Goal: Information Seeking & Learning: Learn about a topic

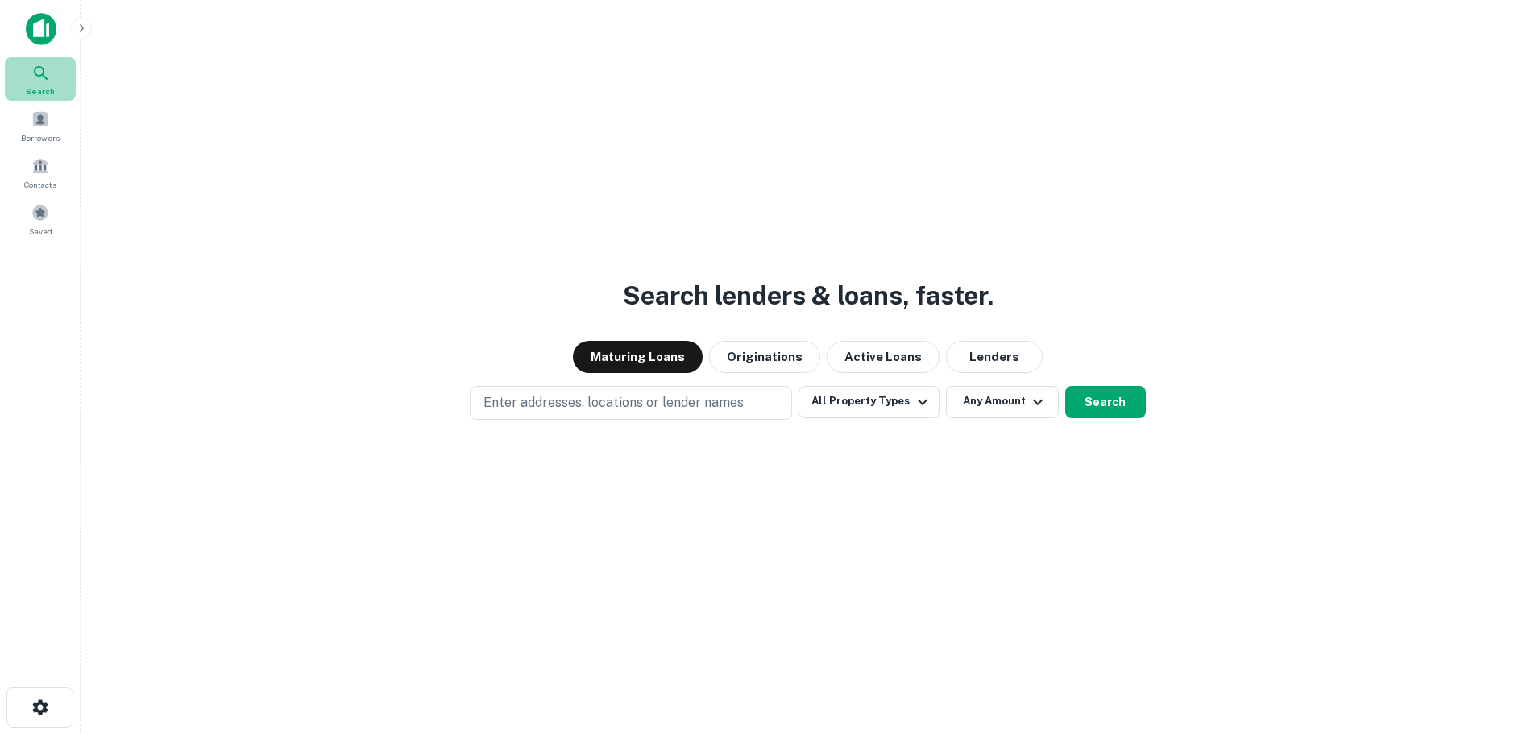
click at [35, 76] on icon at bounding box center [40, 73] width 19 height 19
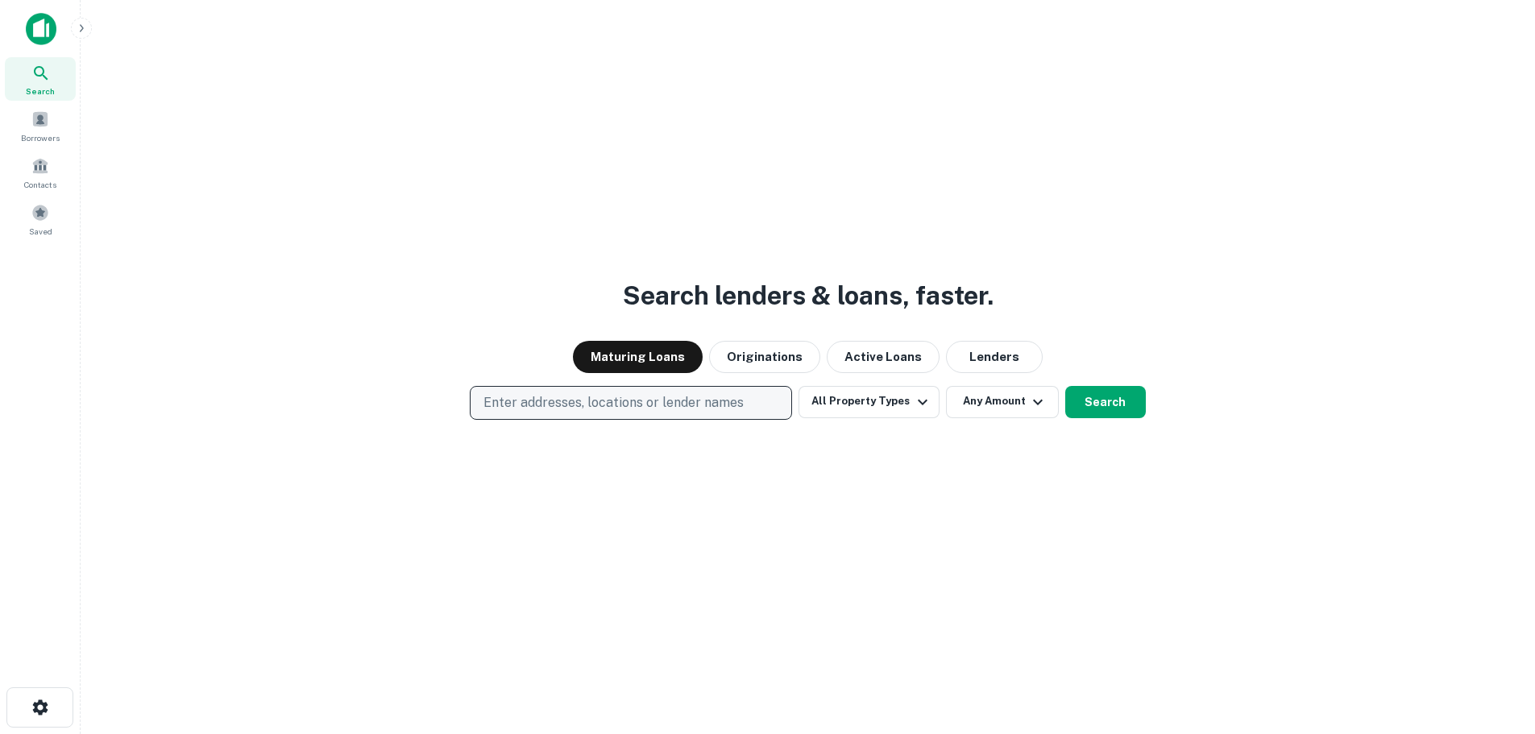
click at [676, 407] on p "Enter addresses, locations or lender names" at bounding box center [613, 402] width 260 height 19
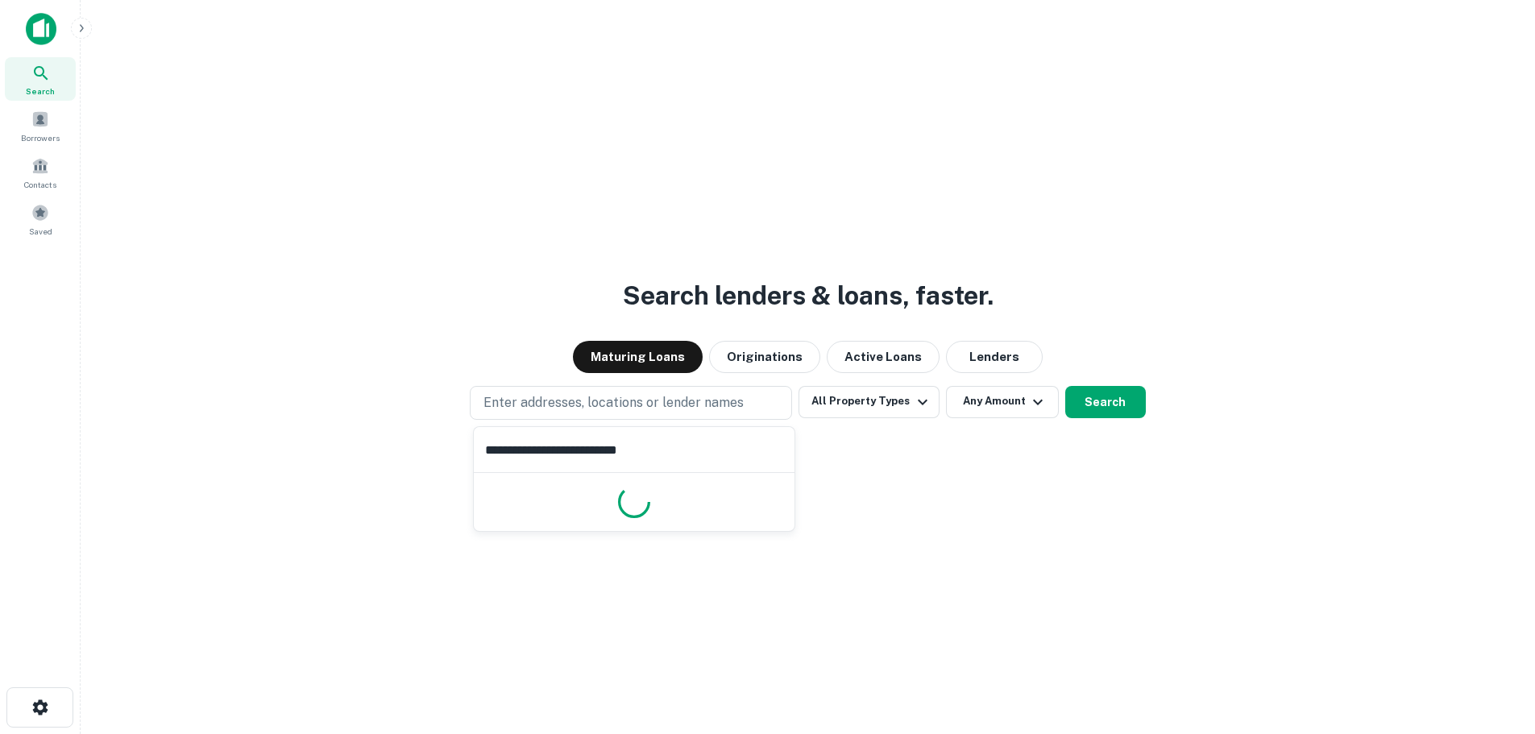
type input "**********"
click at [1114, 409] on button "Search" at bounding box center [1105, 402] width 81 height 32
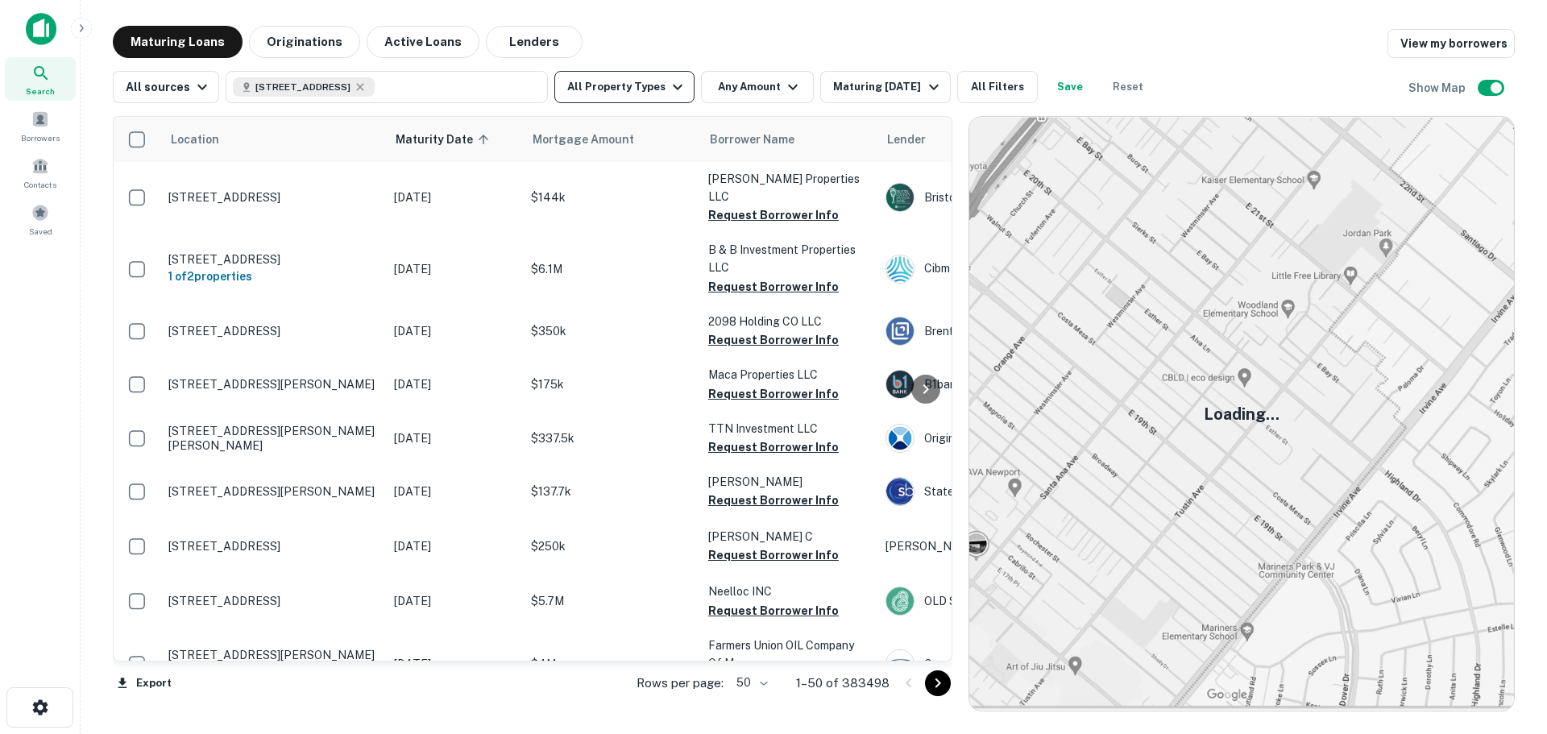
click at [604, 100] on button "All Property Types" at bounding box center [624, 87] width 140 height 32
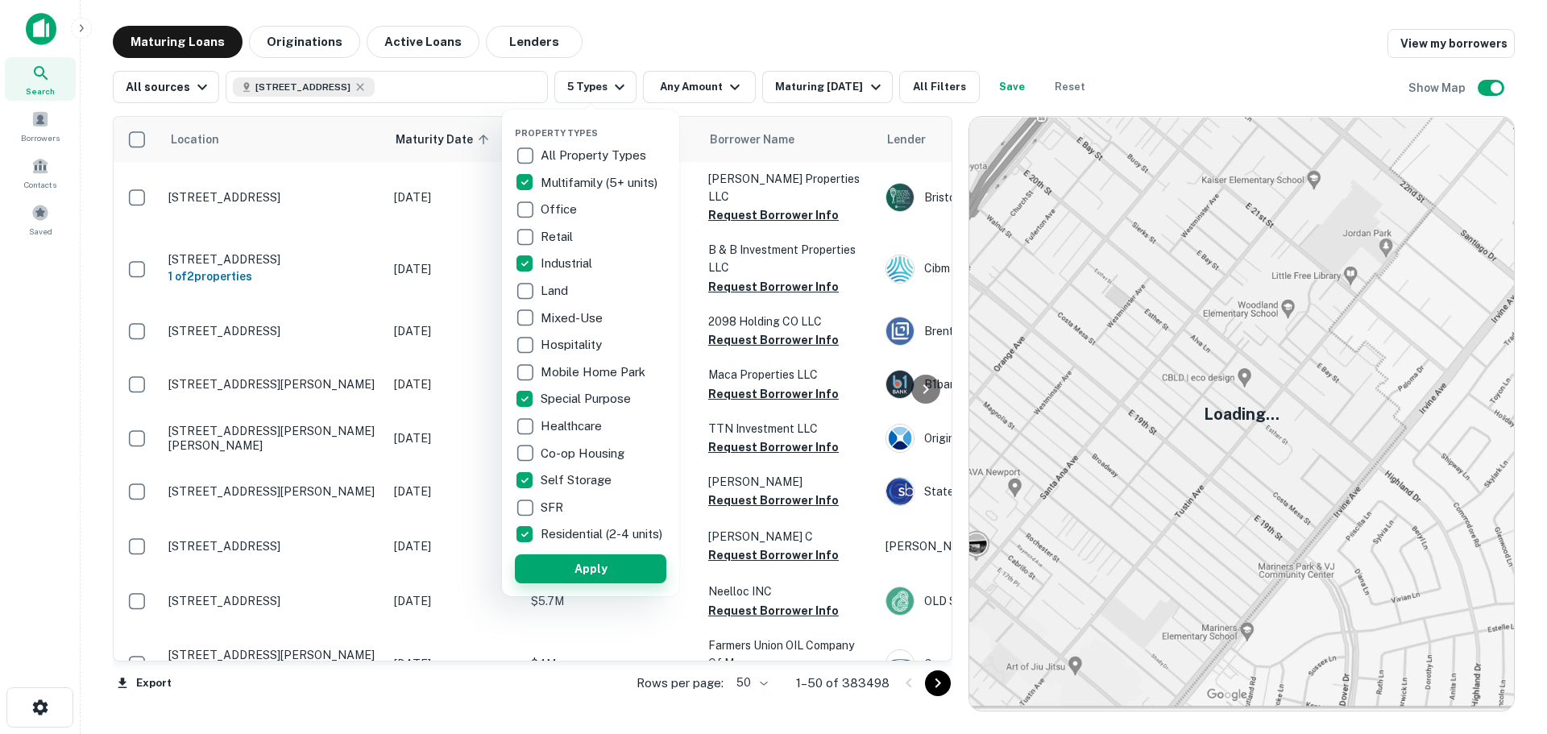
click at [544, 575] on button "Apply" at bounding box center [590, 568] width 151 height 29
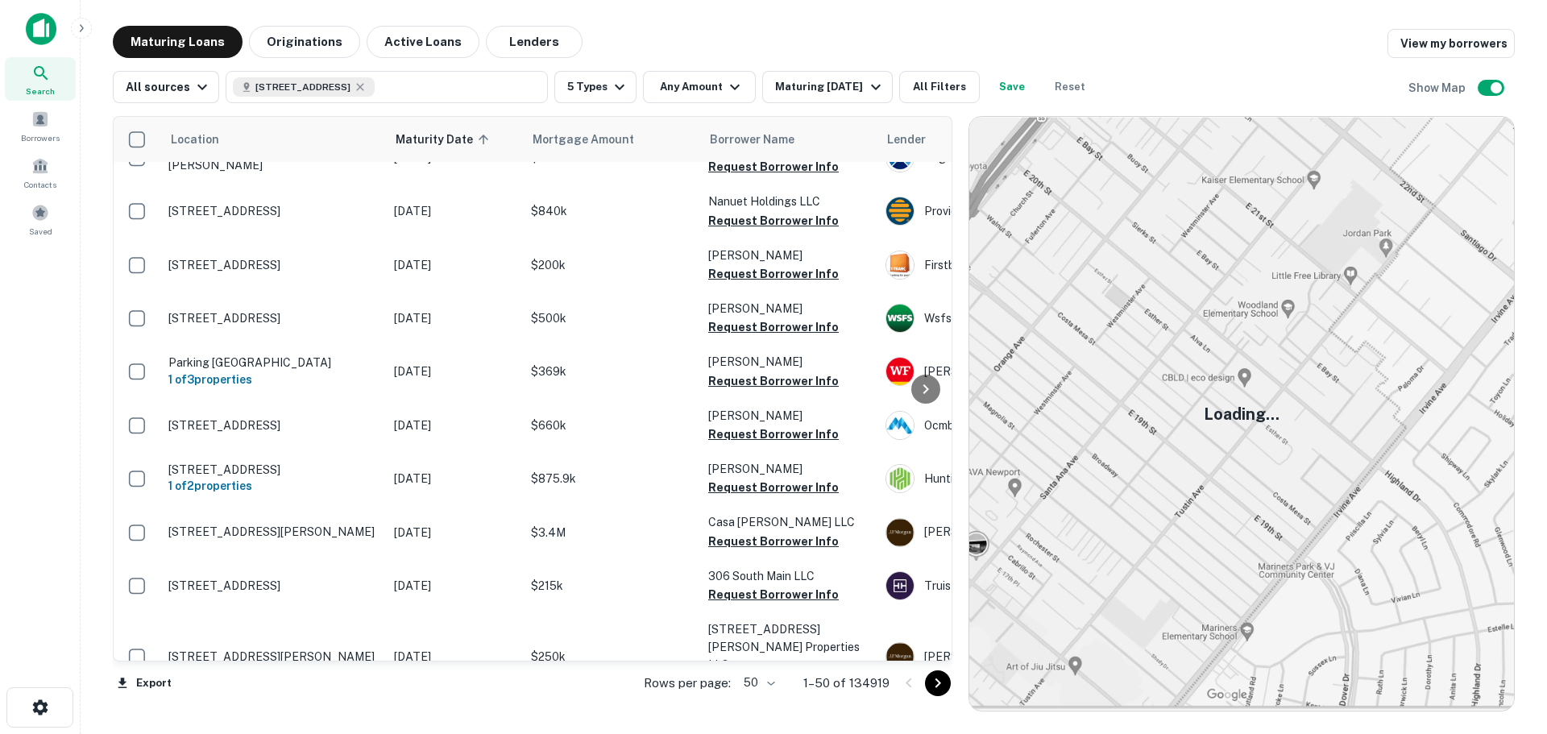
scroll to position [161, 0]
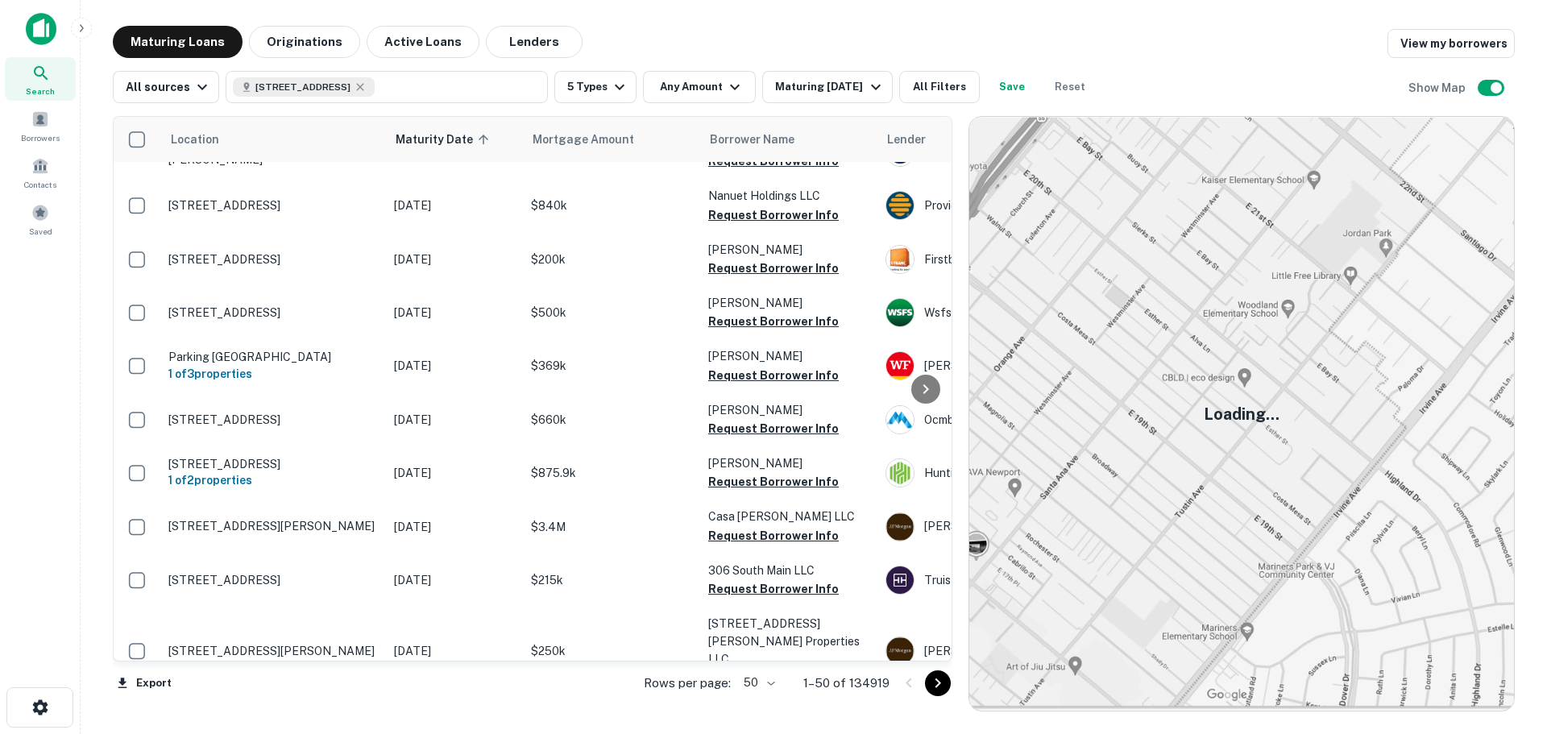
click at [943, 681] on icon "Go to next page" at bounding box center [937, 683] width 19 height 19
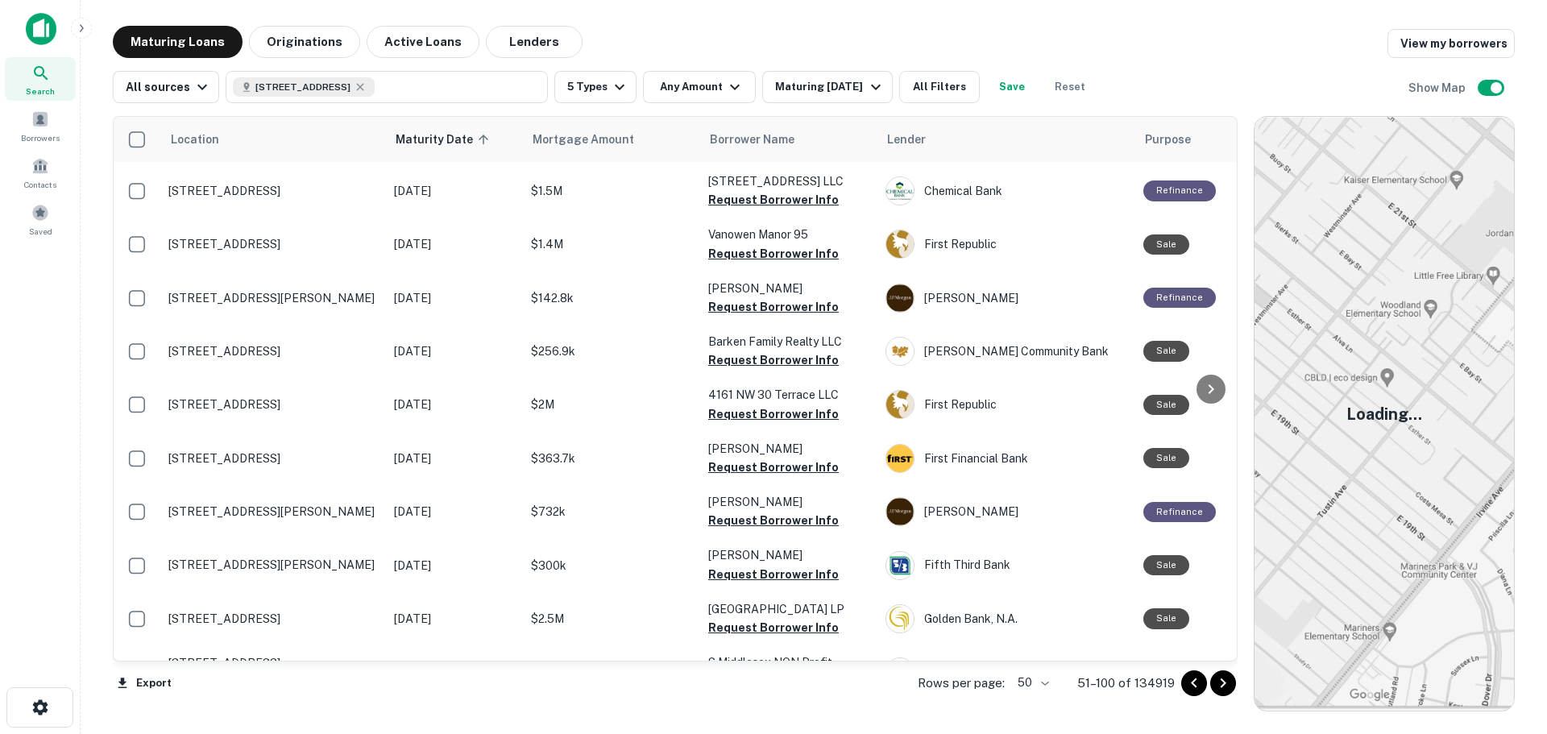
drag, startPoint x: 965, startPoint y: 285, endPoint x: 1251, endPoint y: 308, distance: 286.1
click at [1251, 308] on div at bounding box center [1246, 413] width 16 height 595
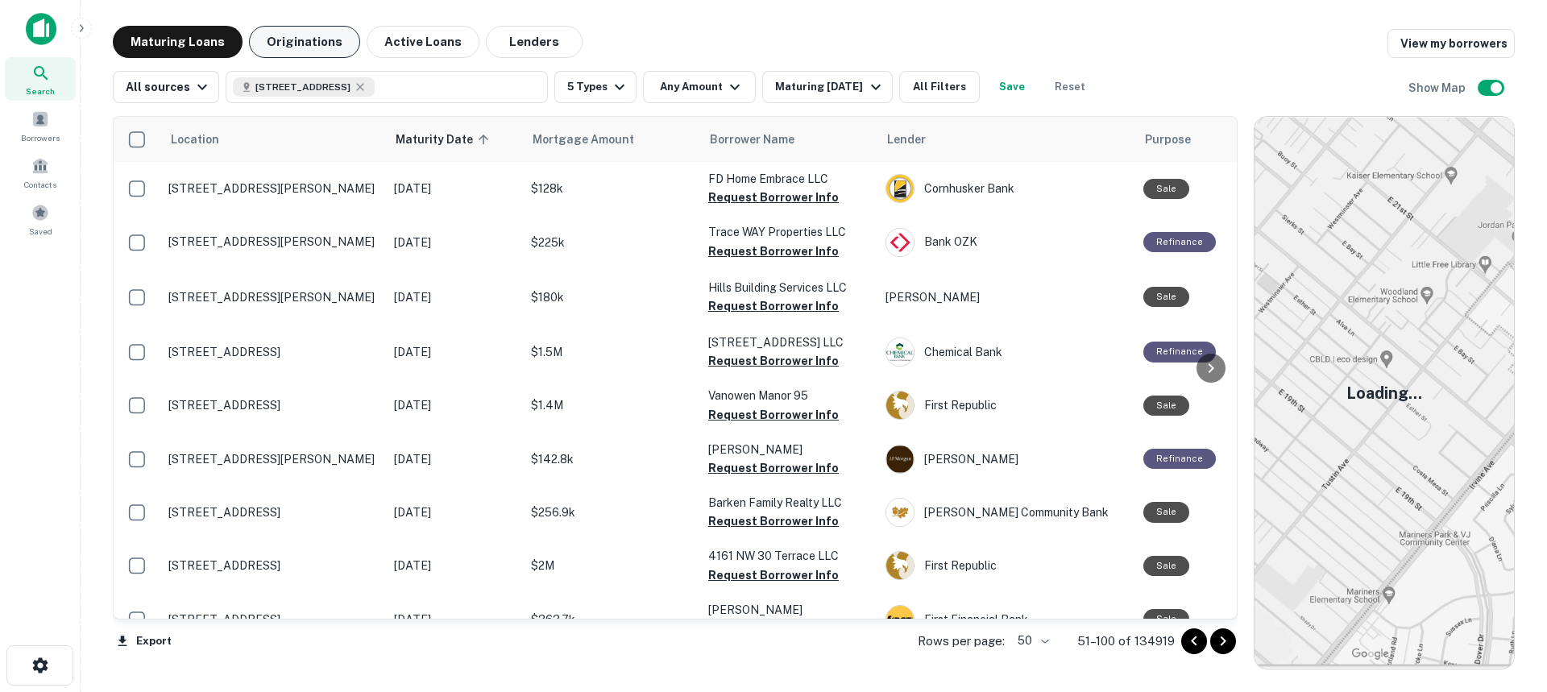
click at [331, 45] on button "Originations" at bounding box center [304, 42] width 111 height 32
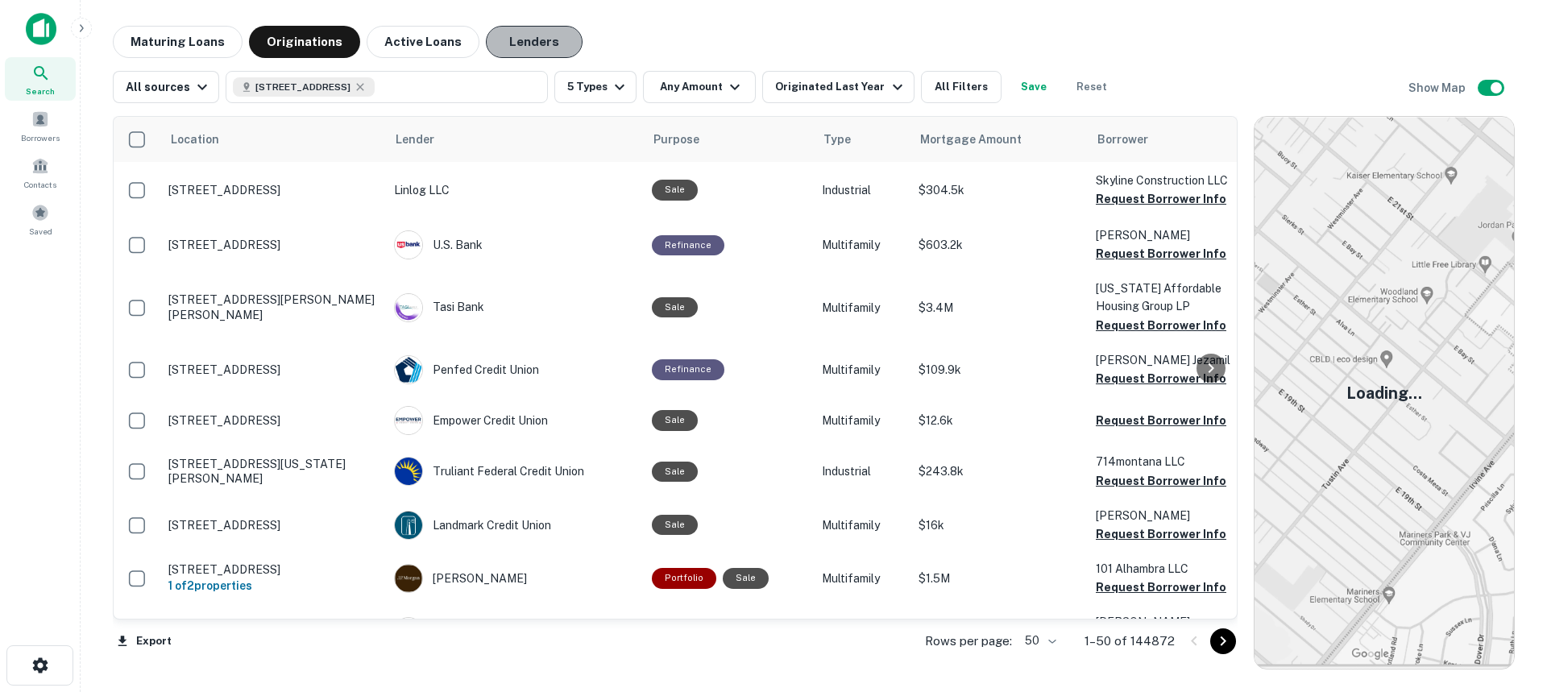
click at [532, 55] on button "Lenders" at bounding box center [534, 42] width 97 height 32
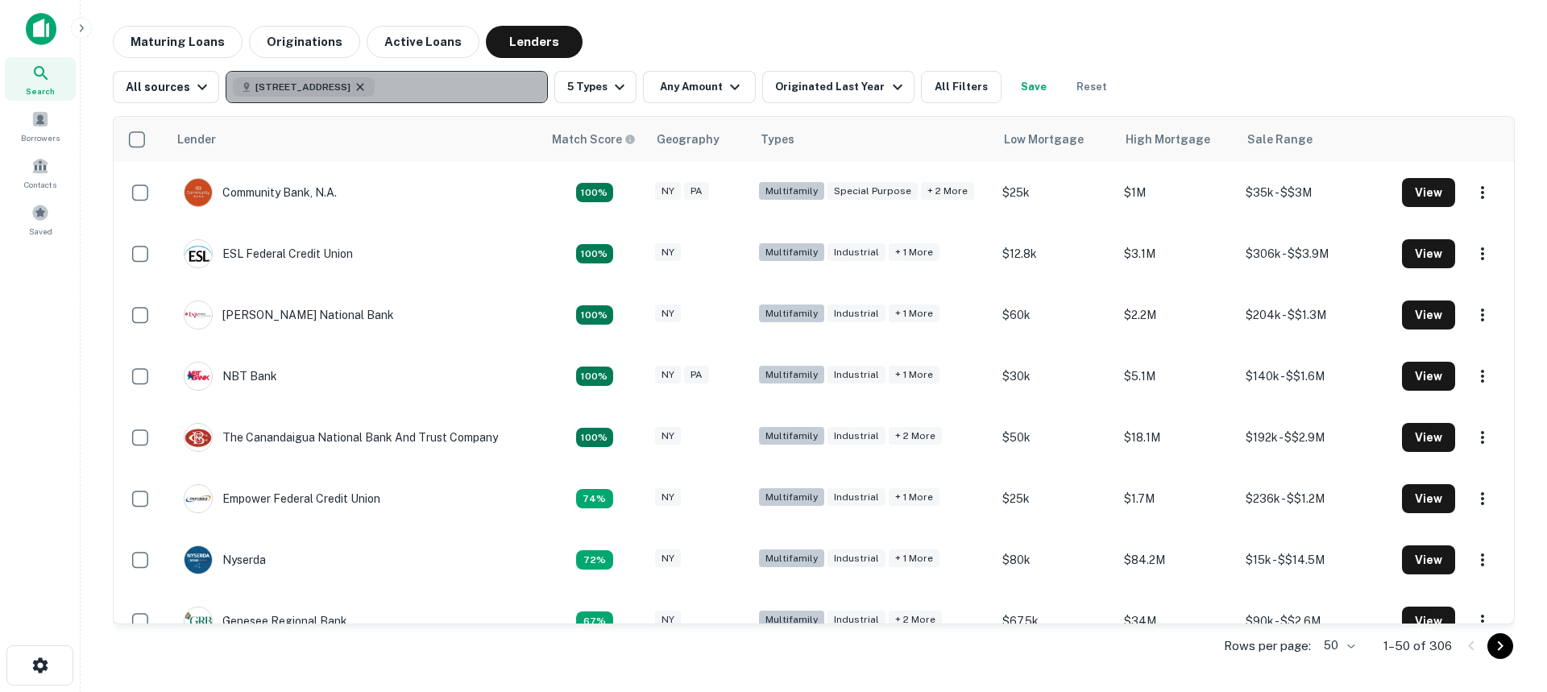
click at [367, 82] on icon "button" at bounding box center [360, 87] width 13 height 13
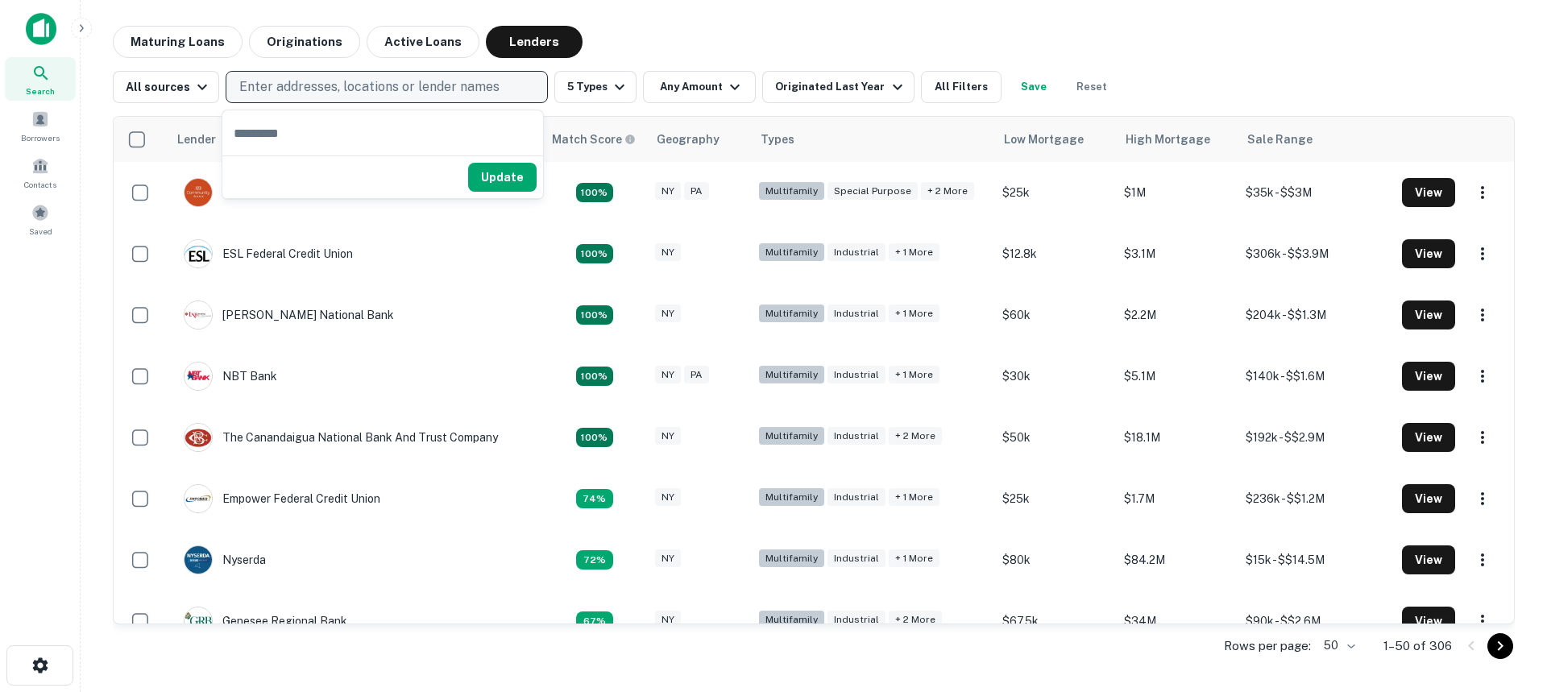
click at [347, 75] on button "Enter addresses, locations or lender names" at bounding box center [387, 87] width 322 height 32
click at [344, 87] on p "Enter addresses, locations or lender names" at bounding box center [369, 86] width 260 height 19
type input "**********"
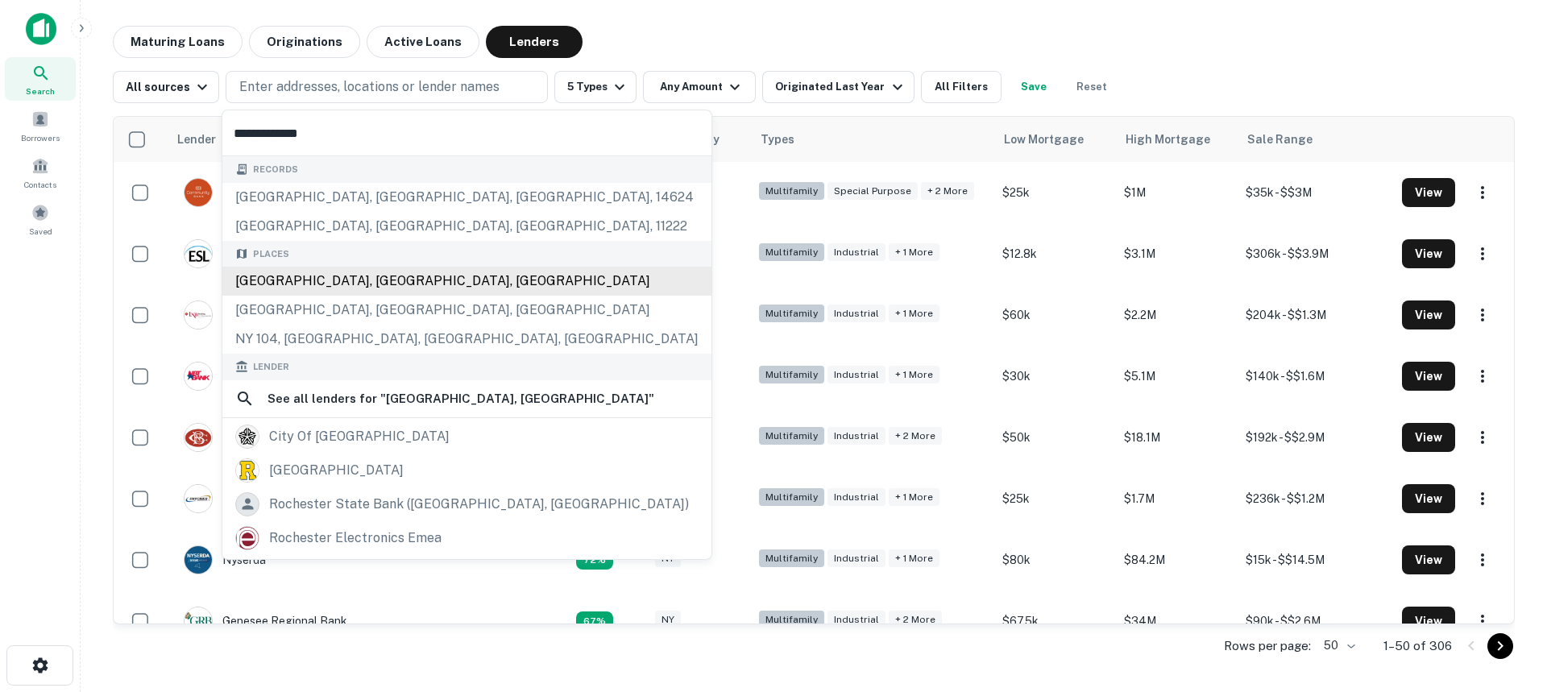
click at [348, 280] on div "Places Rochester, NY, USA Rochester, NH, USA NY 104, Rochester, NY, USA" at bounding box center [466, 298] width 489 height 114
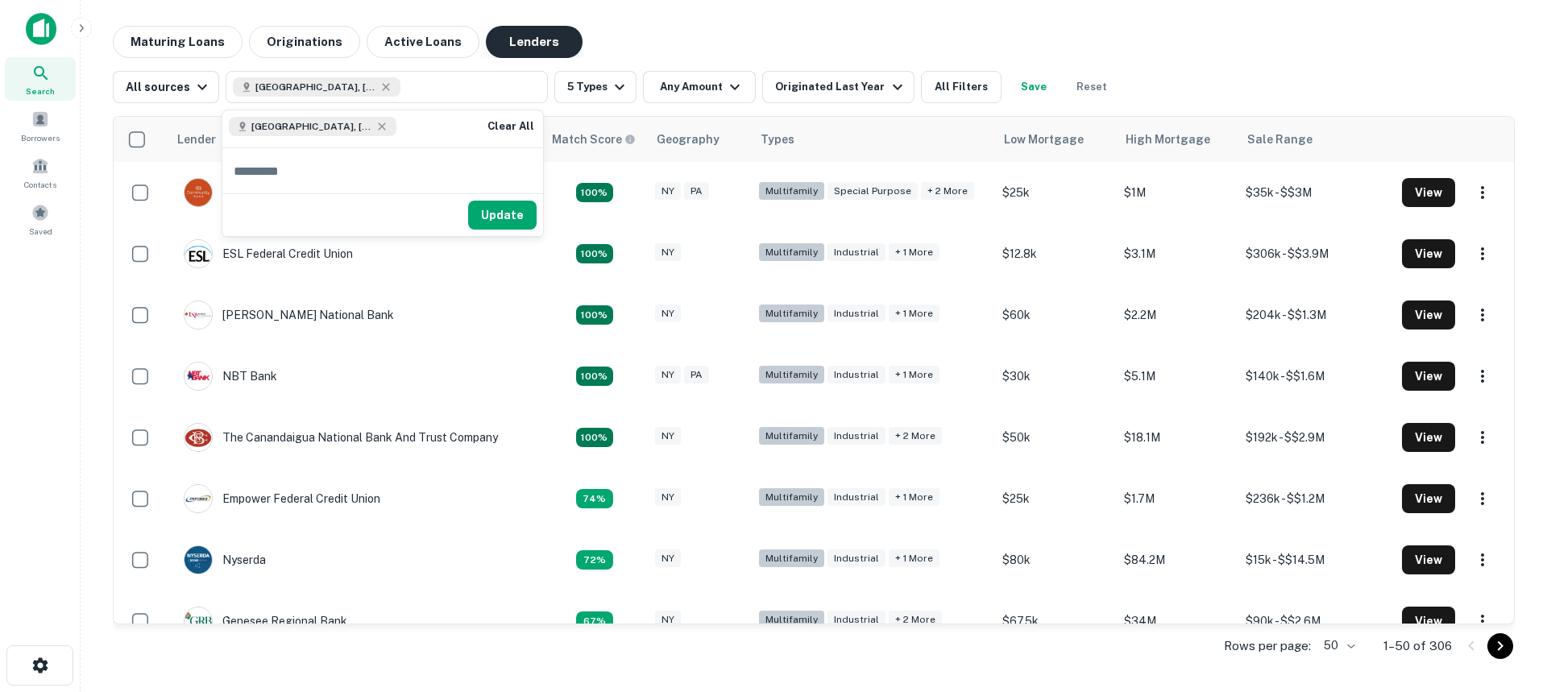
click at [537, 44] on button "Lenders" at bounding box center [534, 42] width 97 height 32
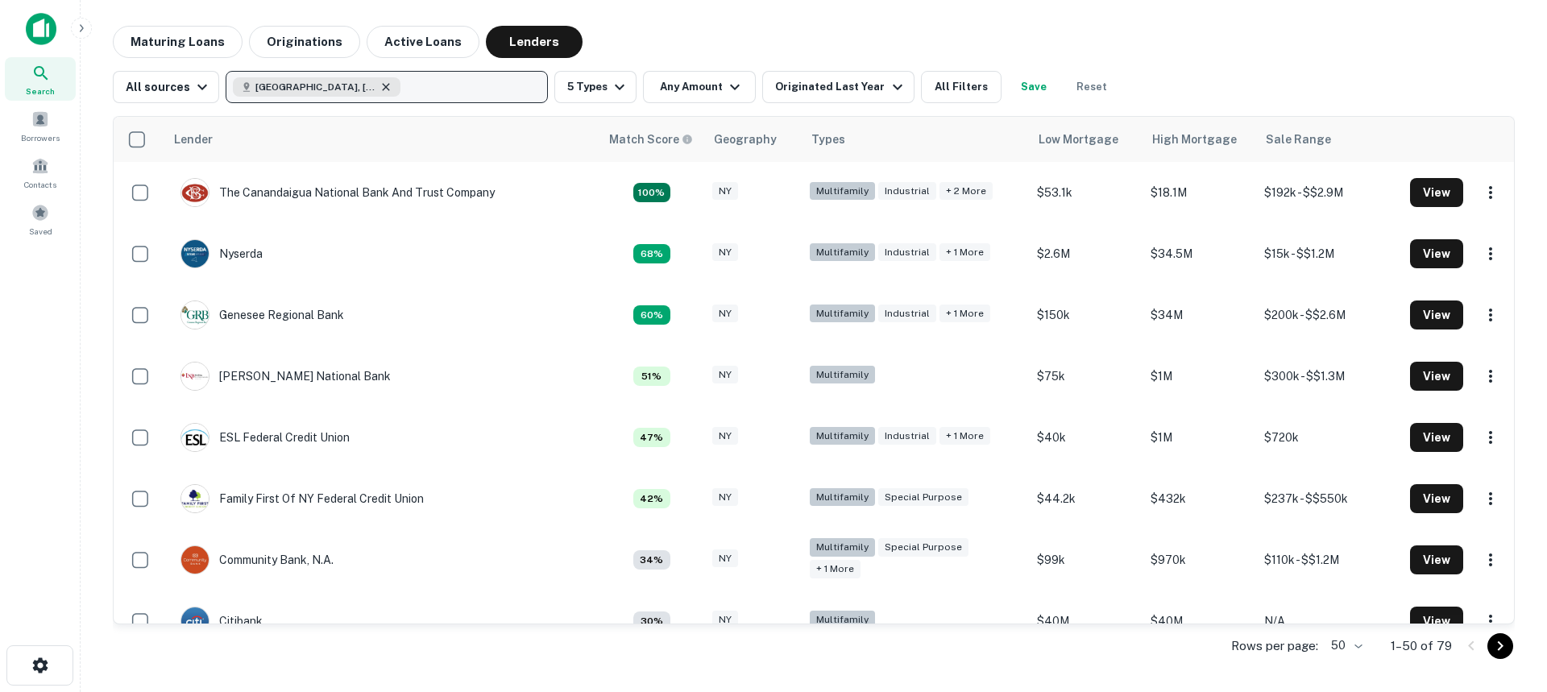
click at [380, 91] on icon "button" at bounding box center [386, 87] width 13 height 13
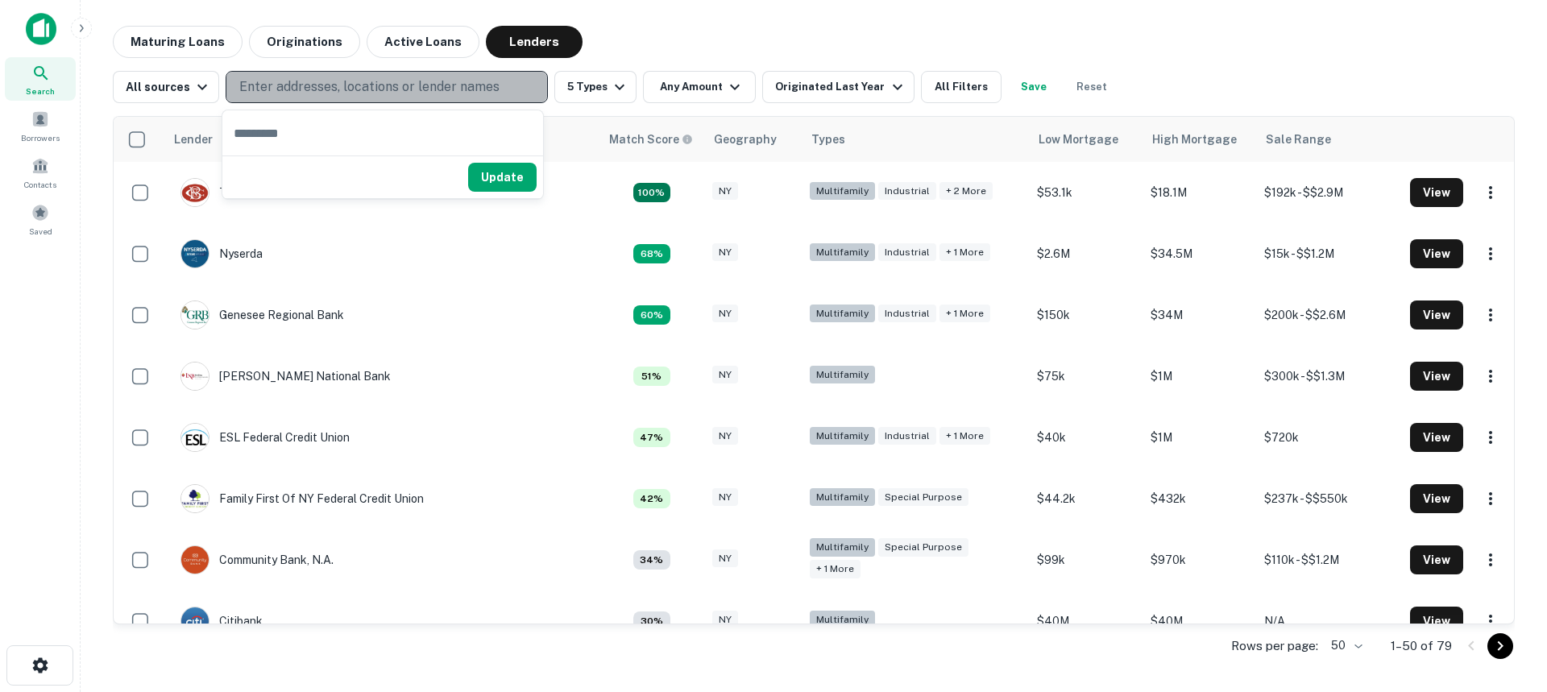
click at [303, 84] on p "Enter addresses, locations or lender names" at bounding box center [369, 86] width 260 height 19
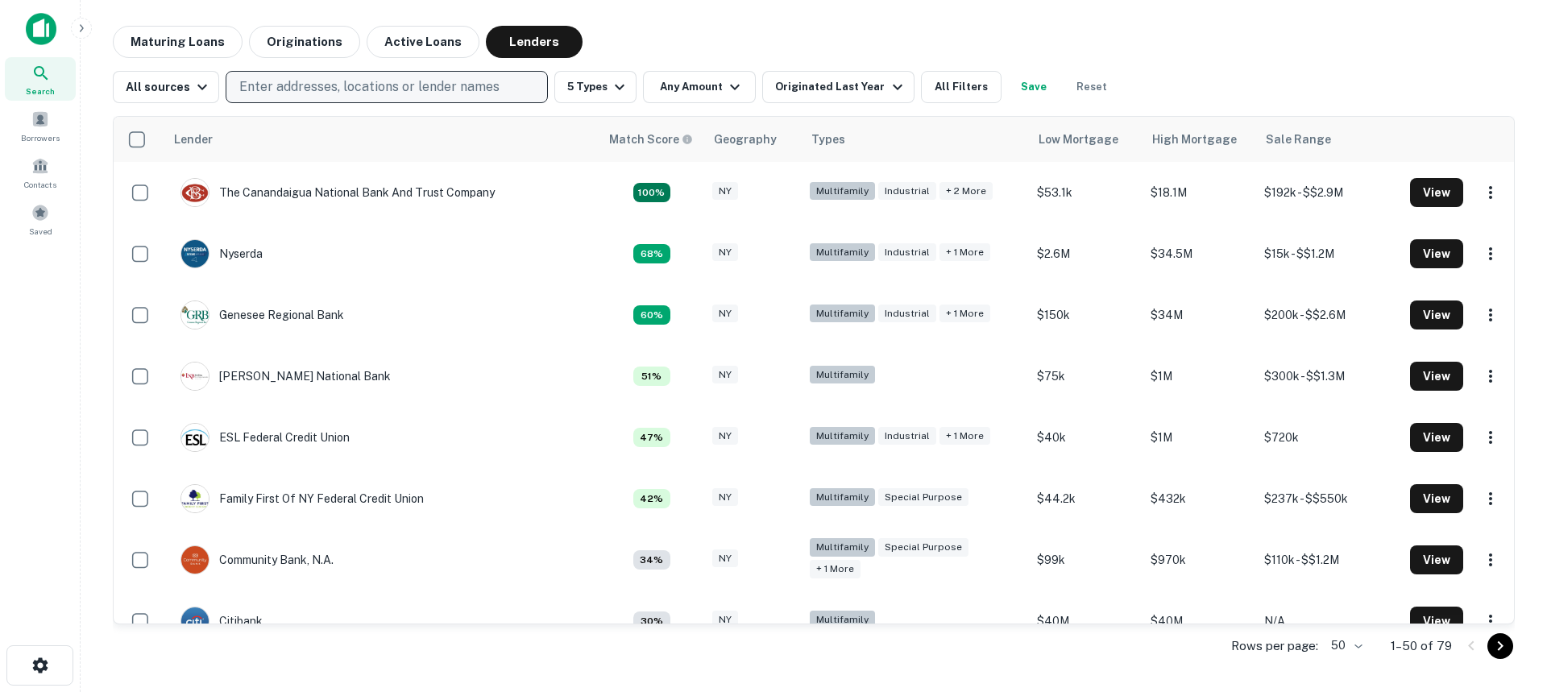
click at [267, 81] on p "Enter addresses, locations or lender names" at bounding box center [369, 86] width 260 height 19
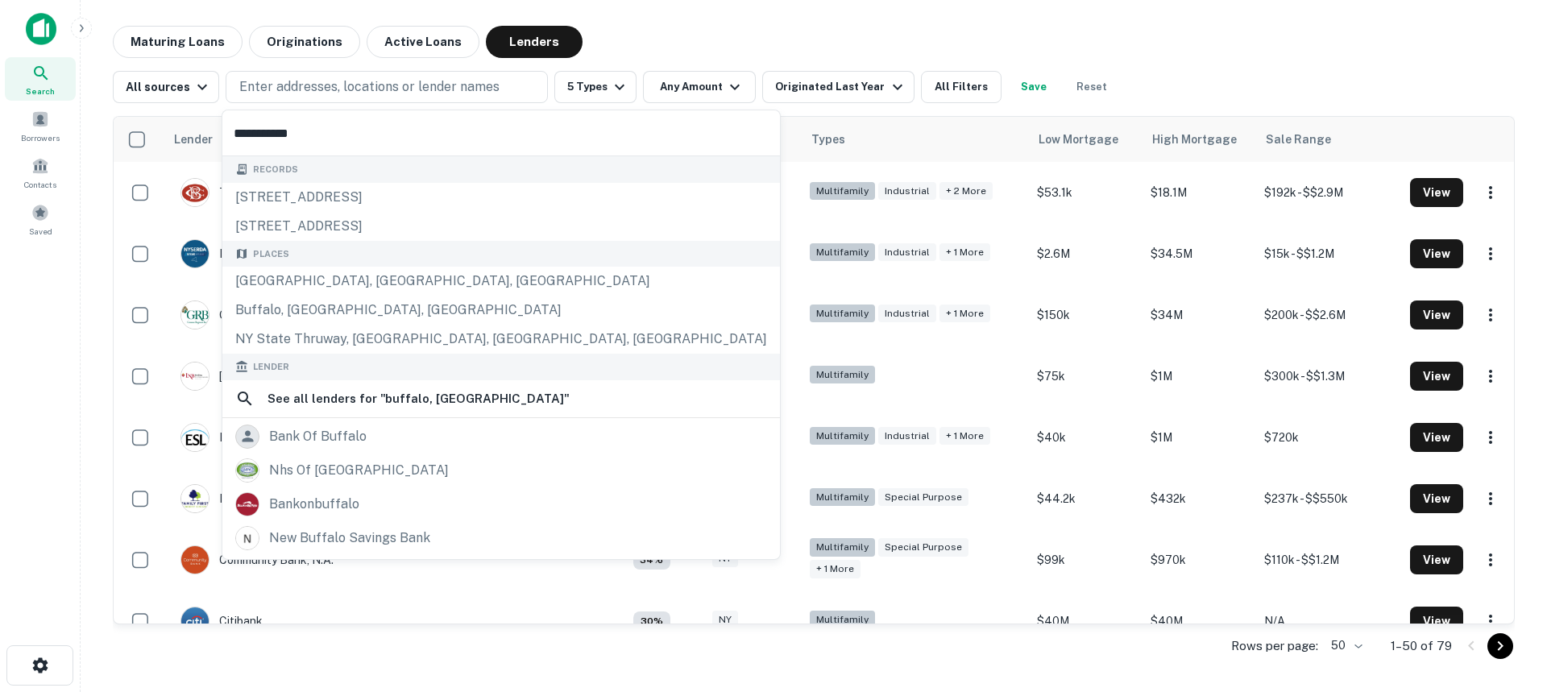
type input "**********"
click at [771, 40] on div "Maturing Loans Originations Active Loans Lenders" at bounding box center [814, 42] width 1402 height 32
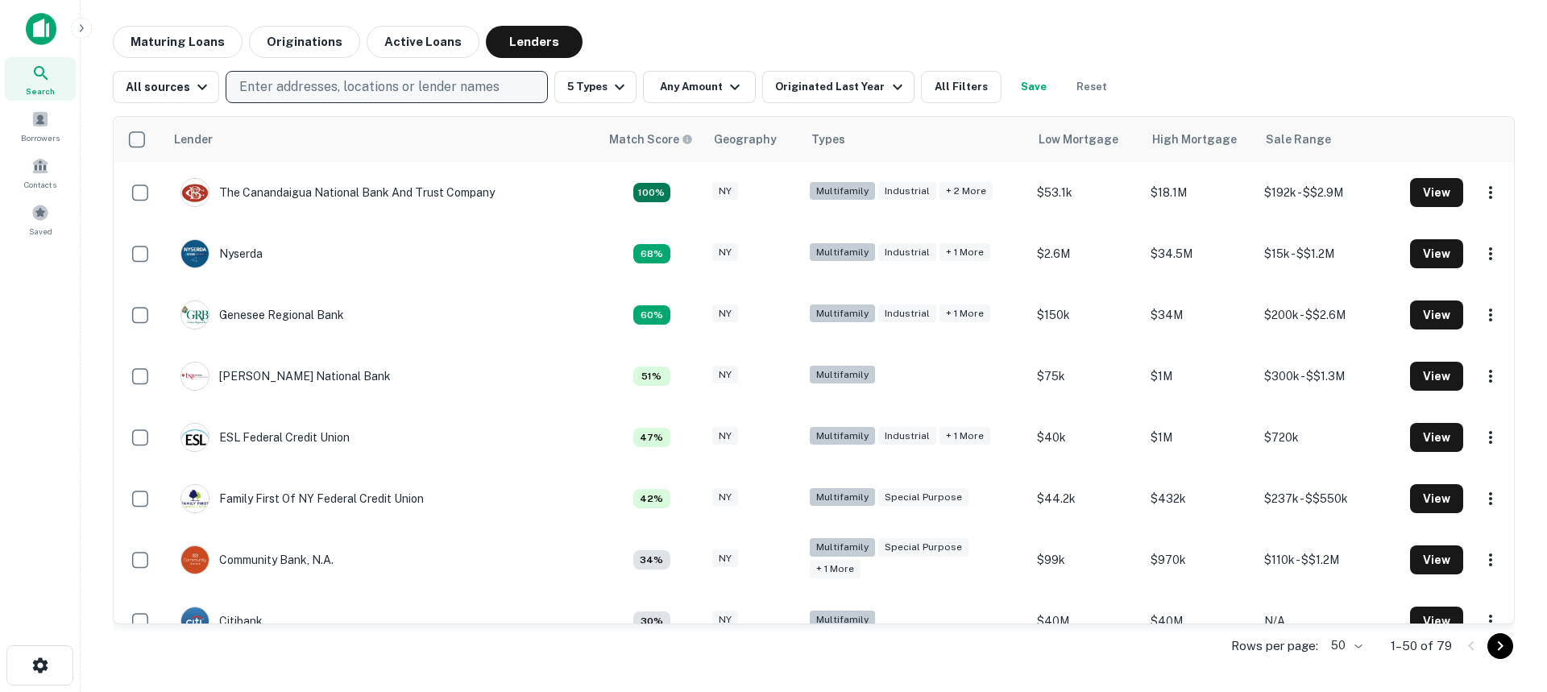
click at [318, 79] on p "Enter addresses, locations or lender names" at bounding box center [369, 86] width 260 height 19
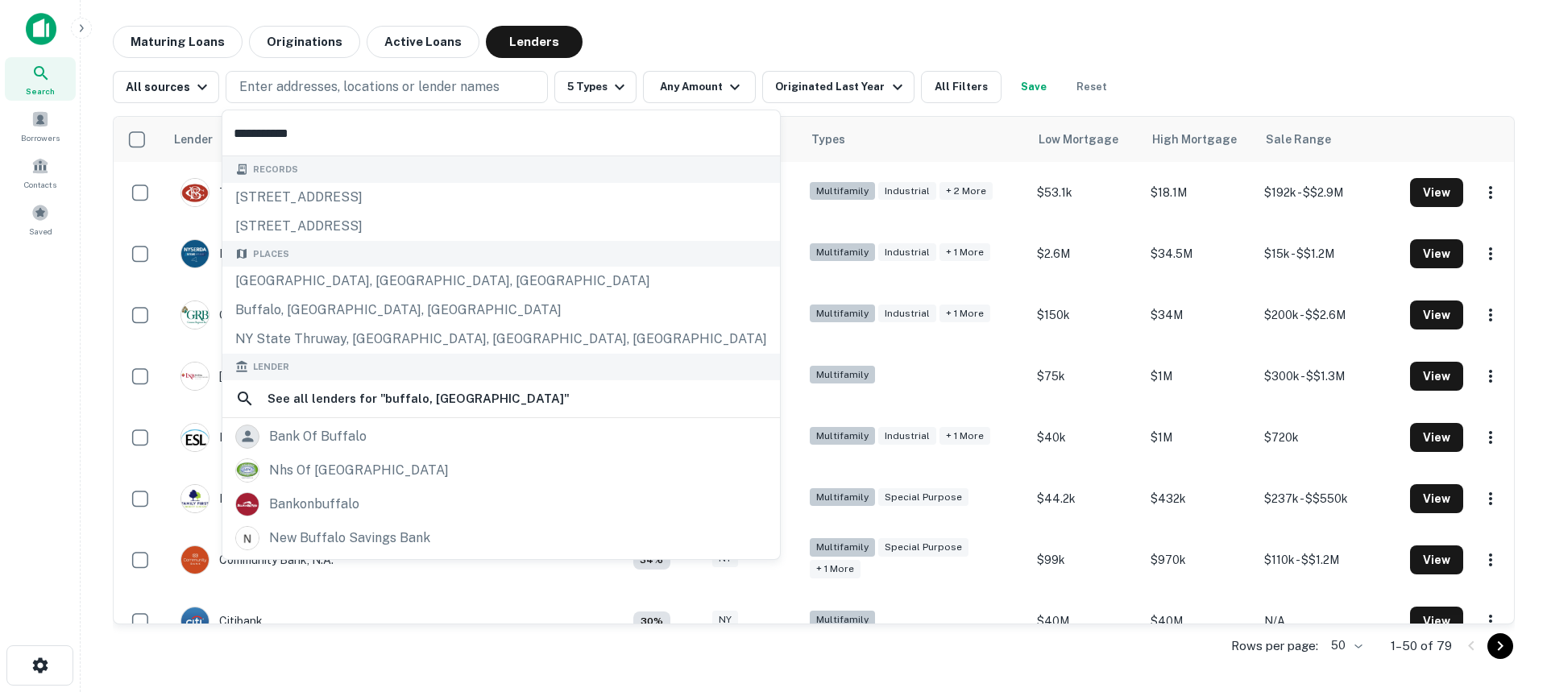
click at [632, 65] on div "All sources Enter addresses, locations or lender names 5 Types Any Amount Origi…" at bounding box center [814, 80] width 1402 height 45
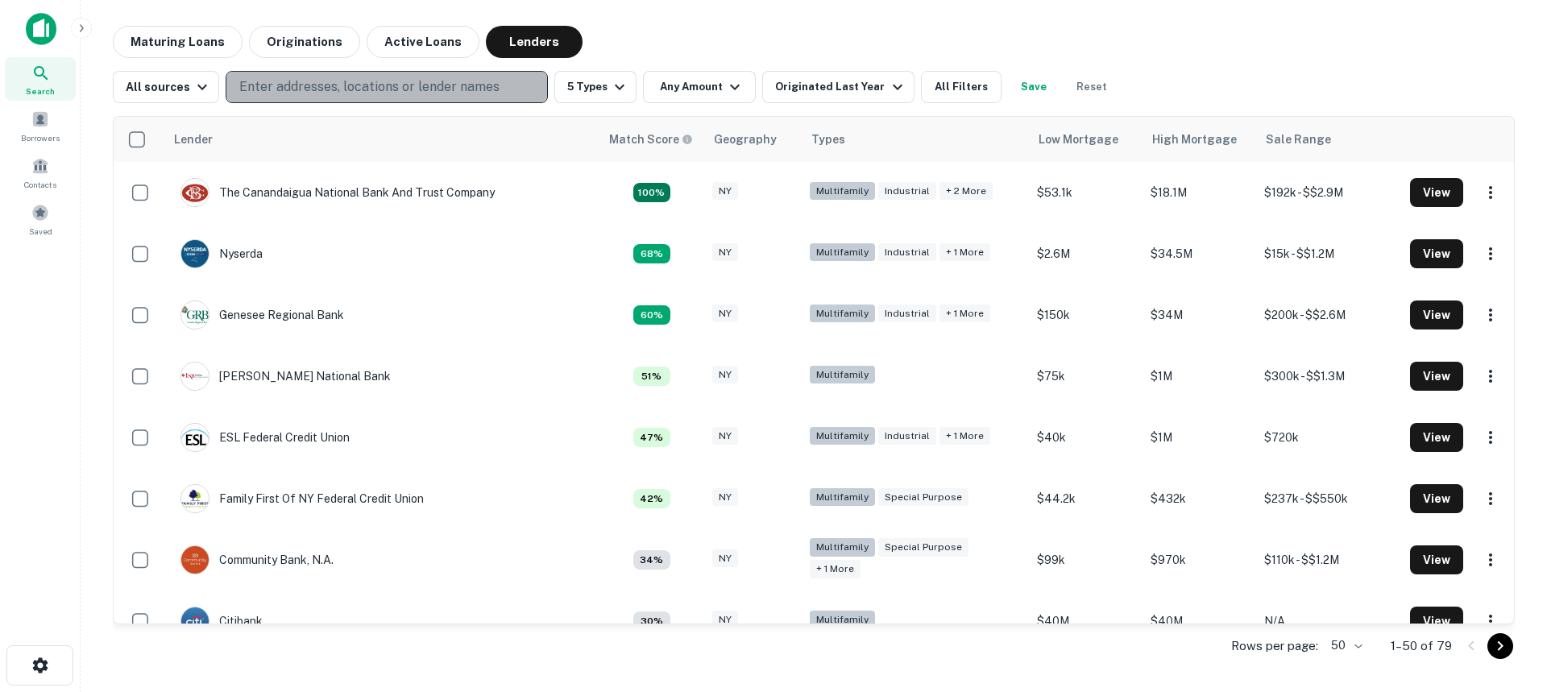
click at [319, 74] on button "Enter addresses, locations or lender names" at bounding box center [387, 87] width 322 height 32
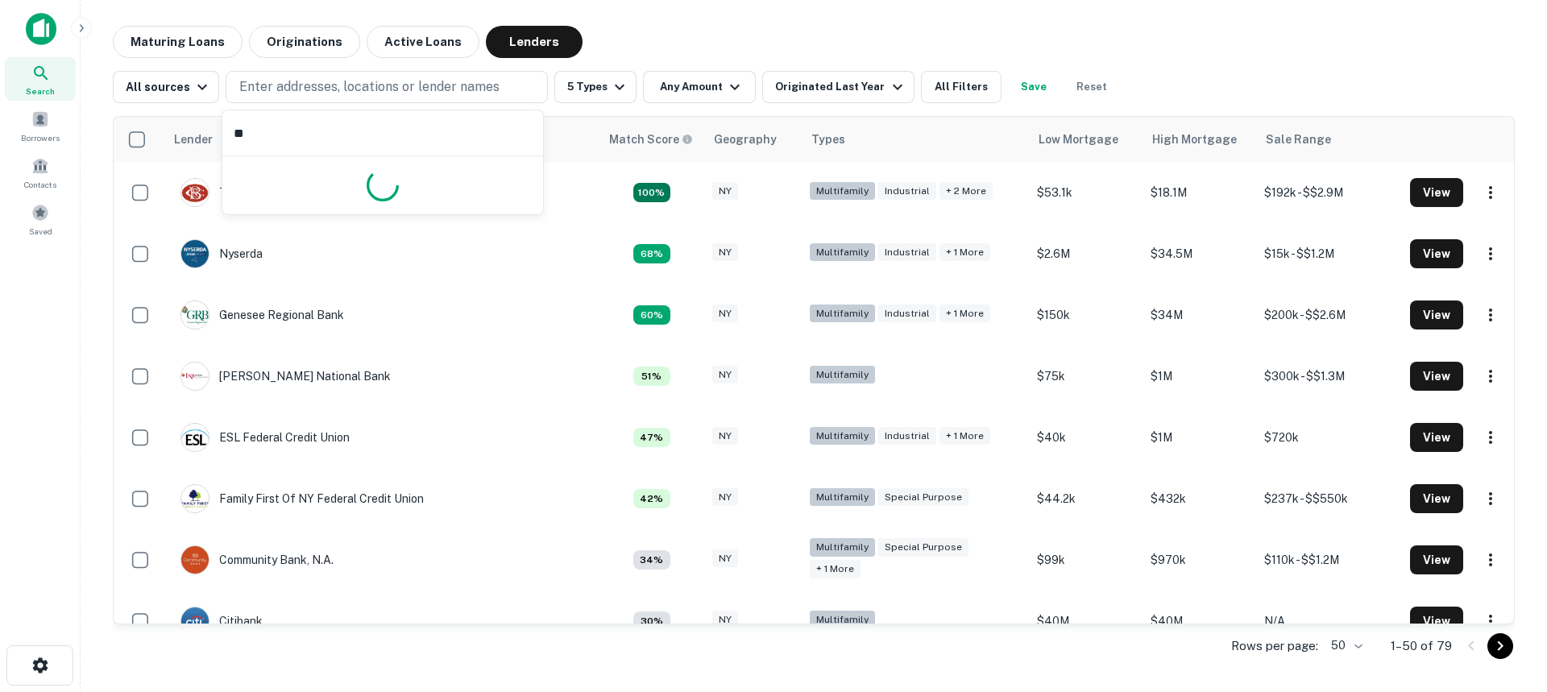
type input "*"
type input "**********"
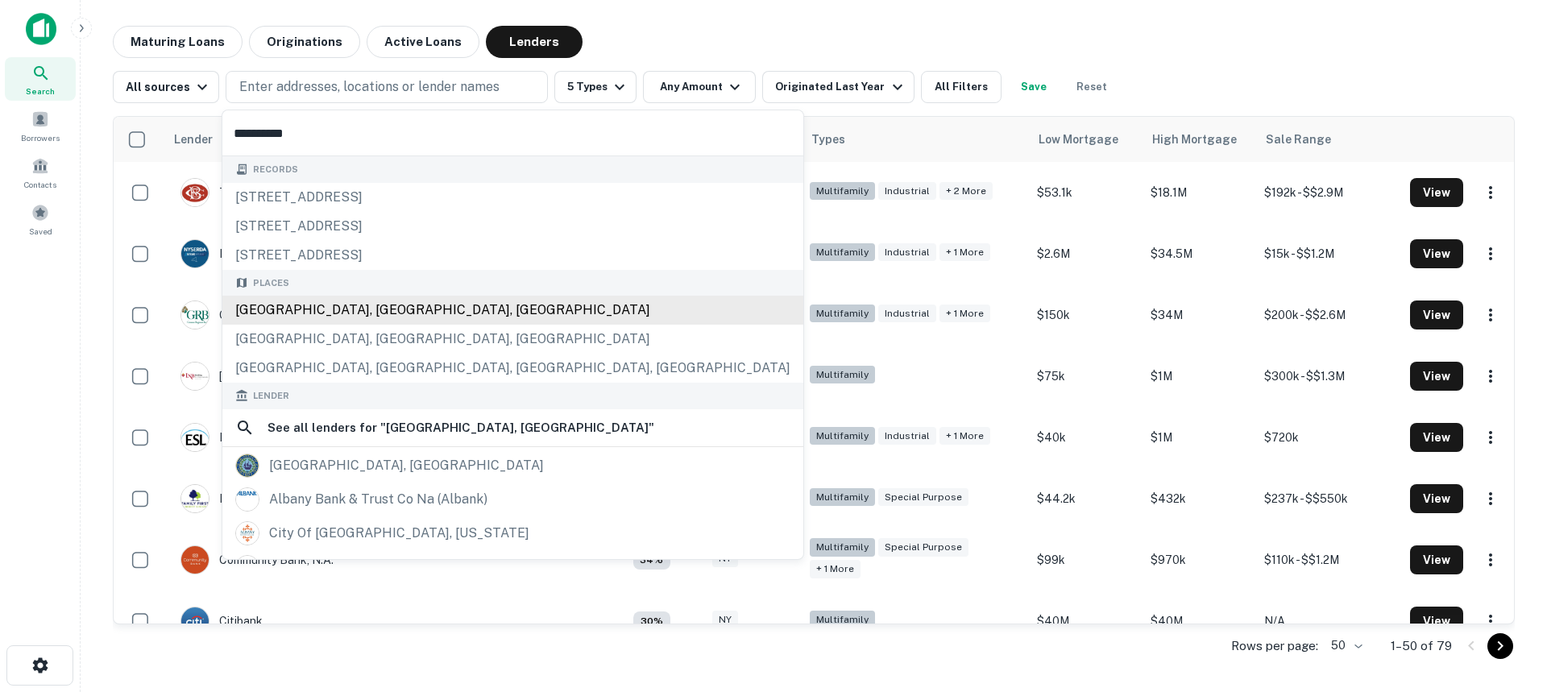
click at [362, 319] on div "Places Albany, NY, USA Westmere, NY, USA New Scotland, Albany, NY, USA" at bounding box center [512, 327] width 581 height 114
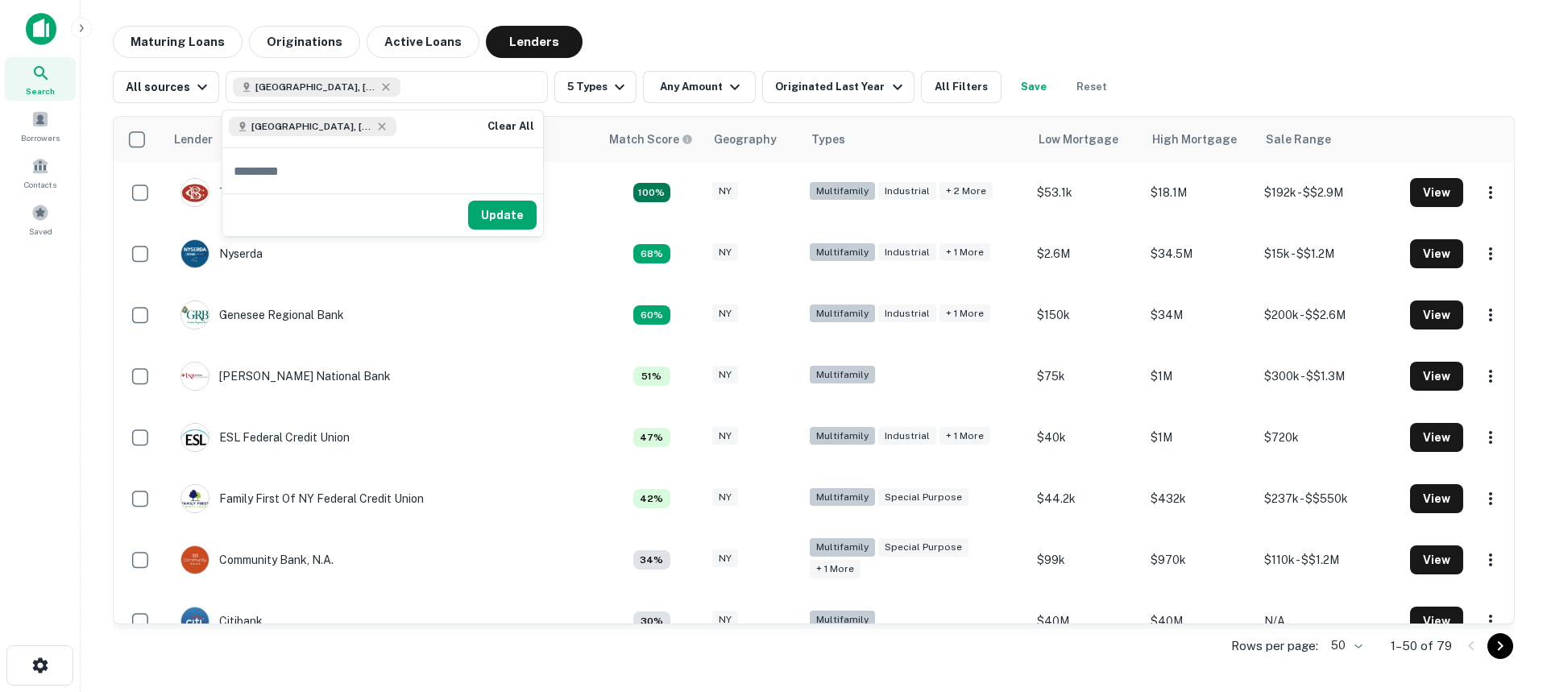
click at [661, 48] on div "Maturing Loans Originations Active Loans Lenders" at bounding box center [814, 42] width 1402 height 32
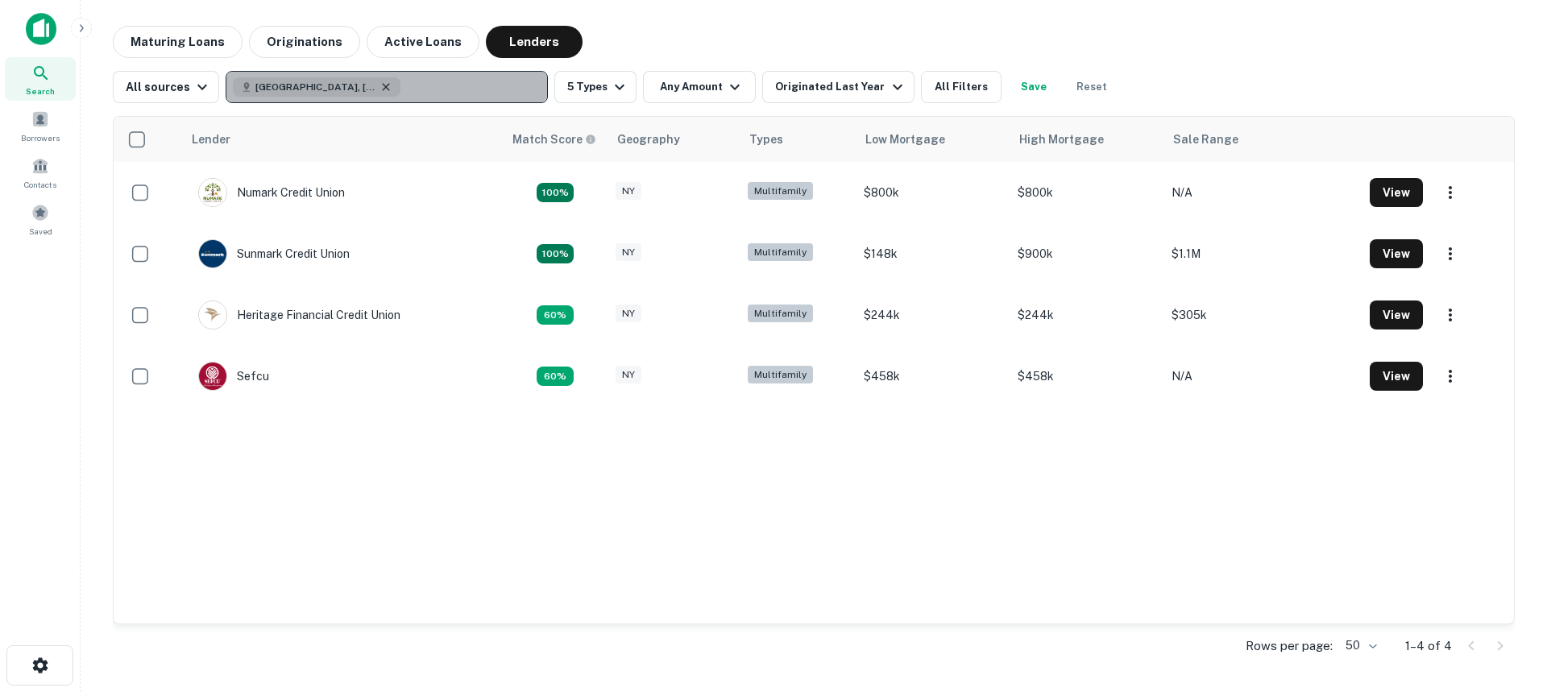
click at [380, 87] on icon "button" at bounding box center [386, 87] width 13 height 13
